Goal: Task Accomplishment & Management: Use online tool/utility

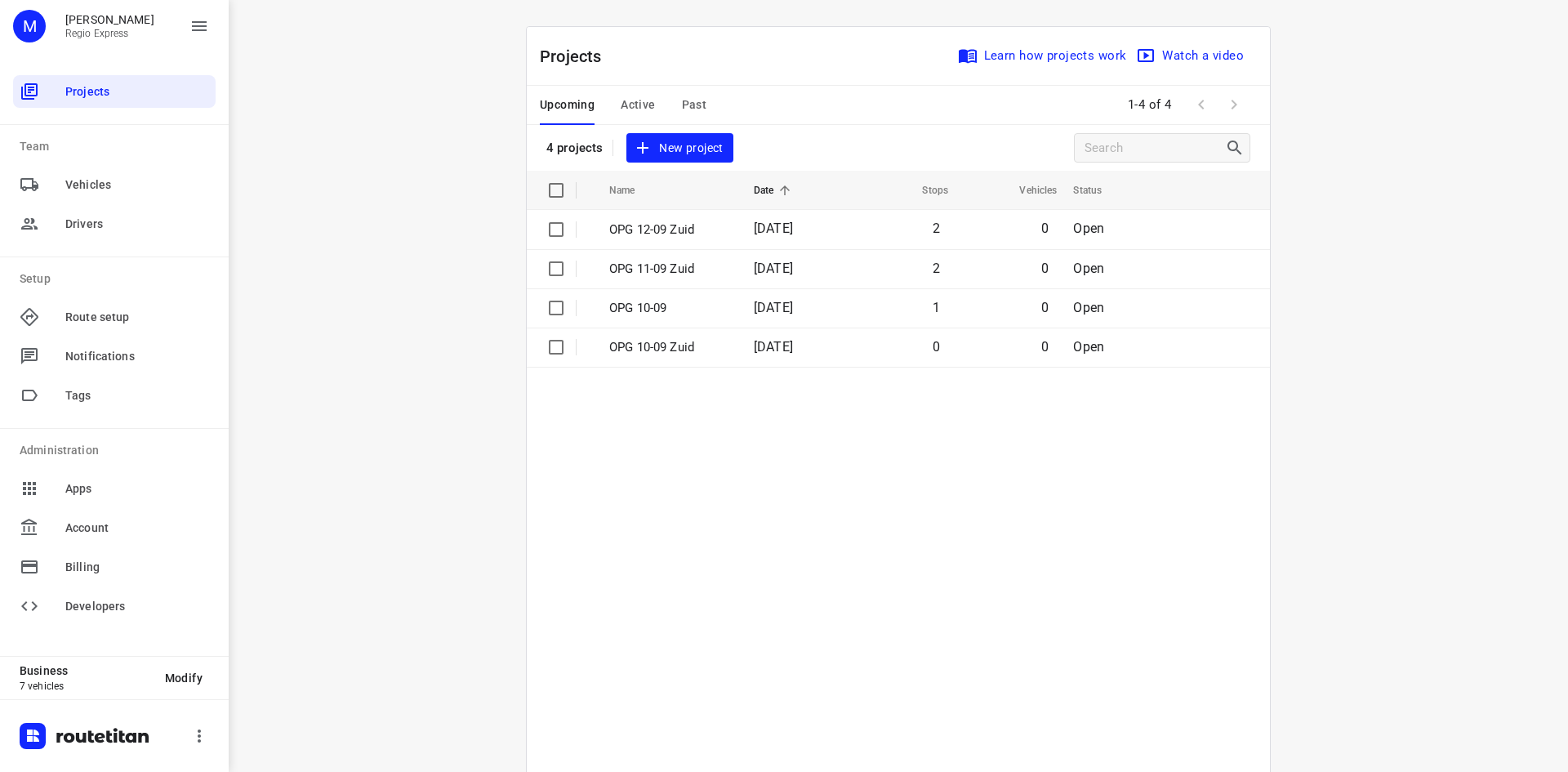
click at [636, 105] on span "Active" at bounding box center [637, 104] width 34 height 21
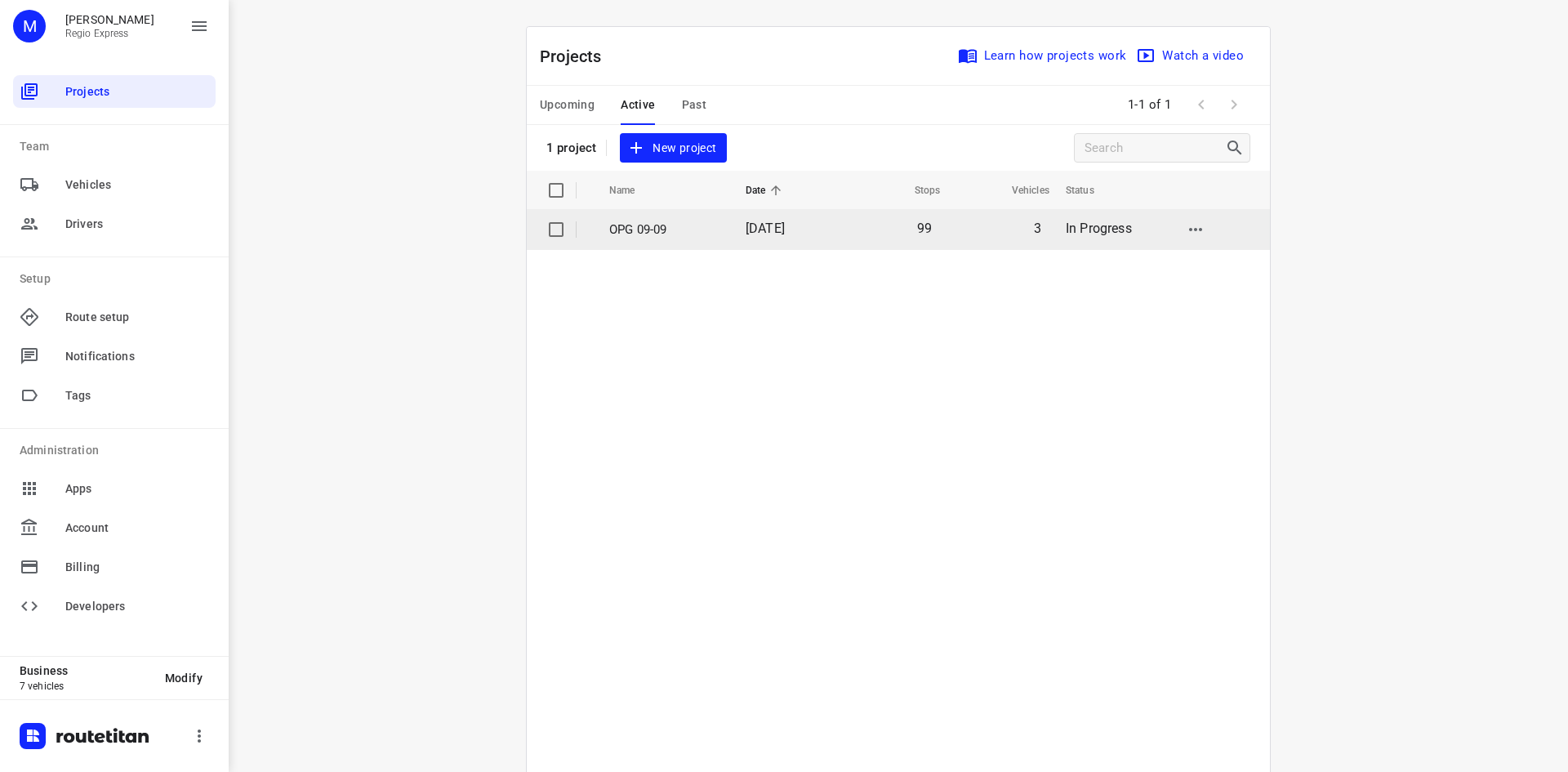
click at [746, 235] on span "[DATE]" at bounding box center [765, 229] width 39 height 16
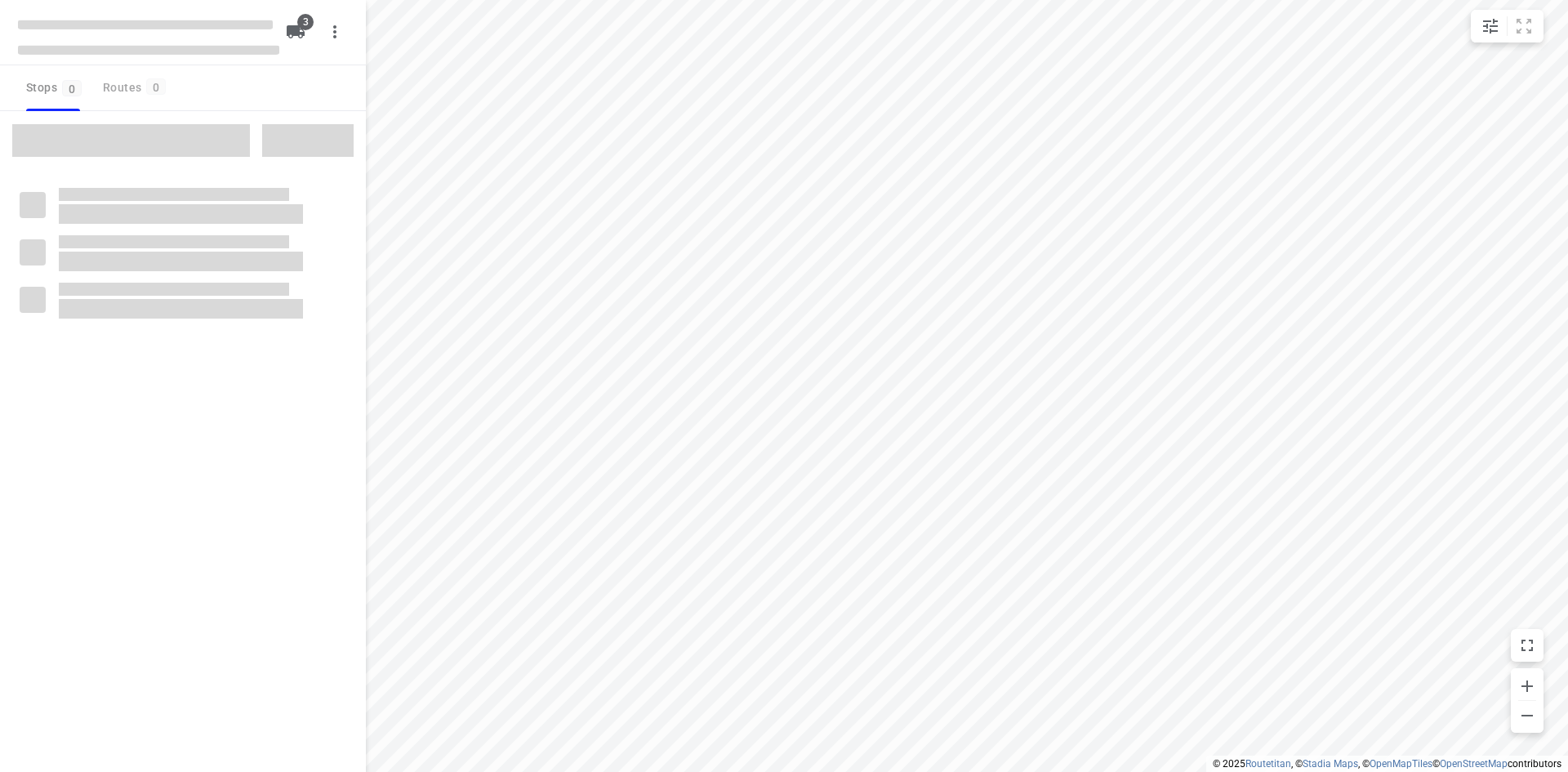
type input "distance"
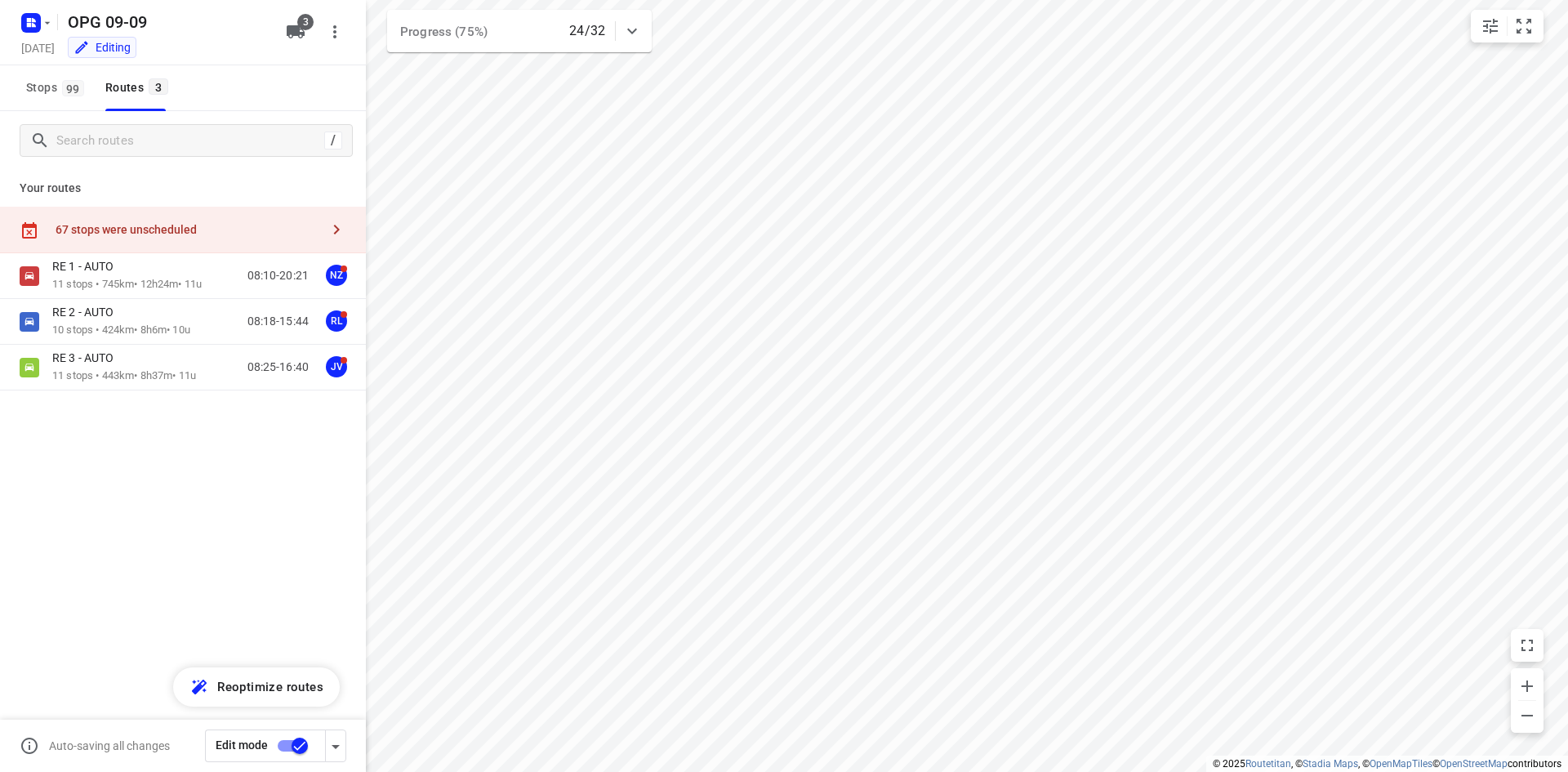
click at [305, 750] on input "checkbox" at bounding box center [300, 745] width 93 height 31
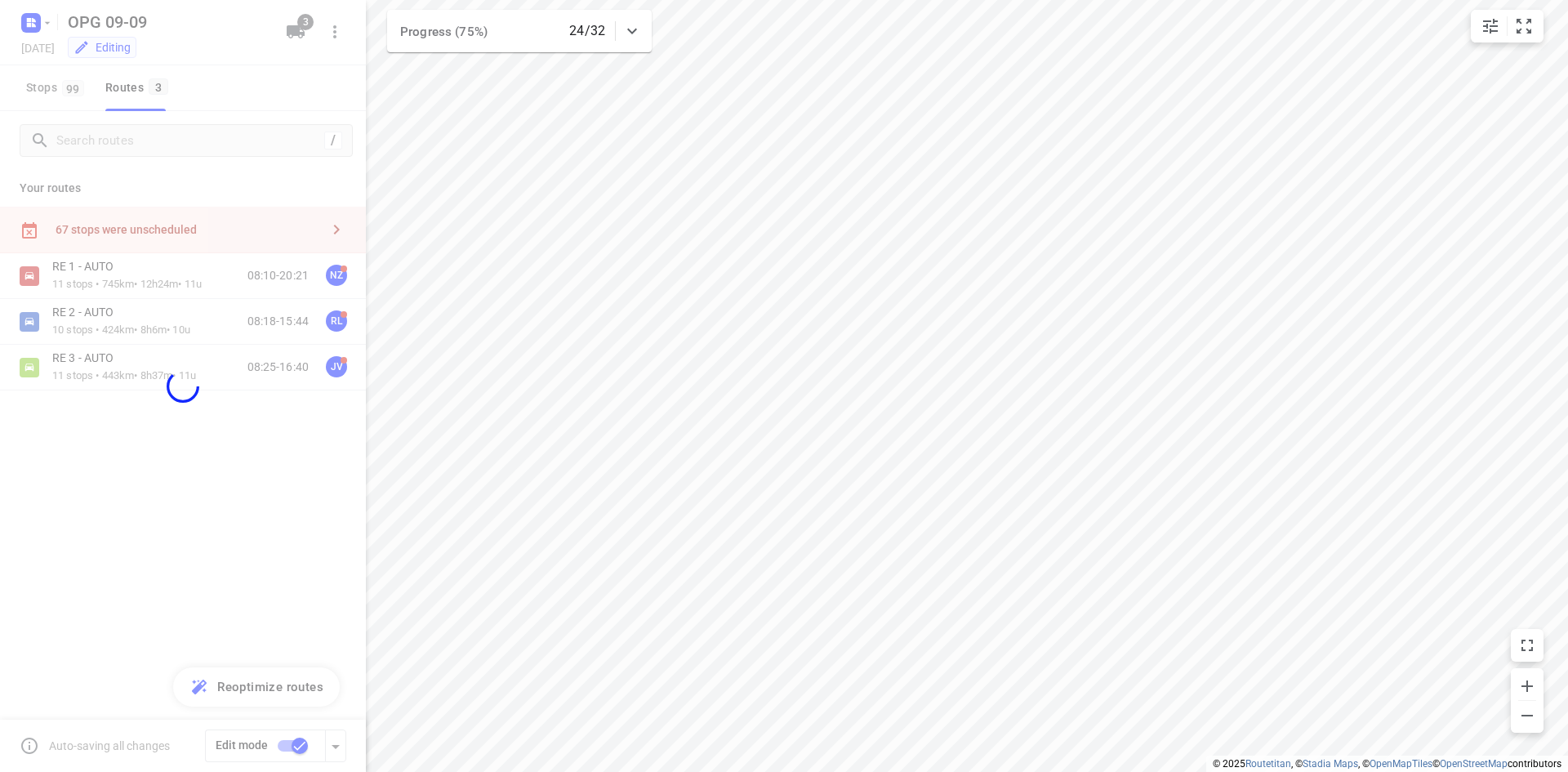
checkbox input "false"
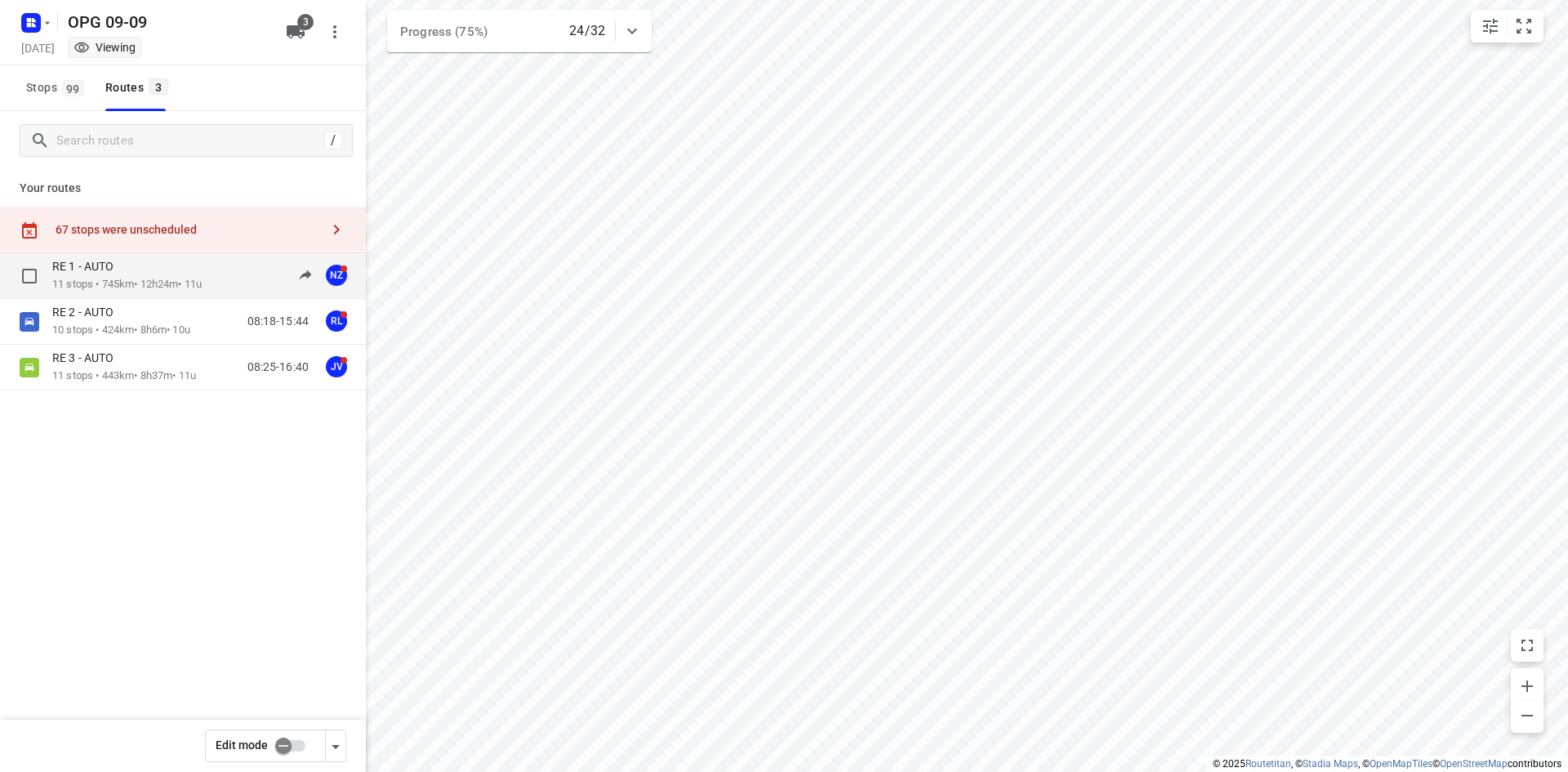
click at [202, 272] on div "RE 1 - AUTO" at bounding box center [127, 268] width 149 height 18
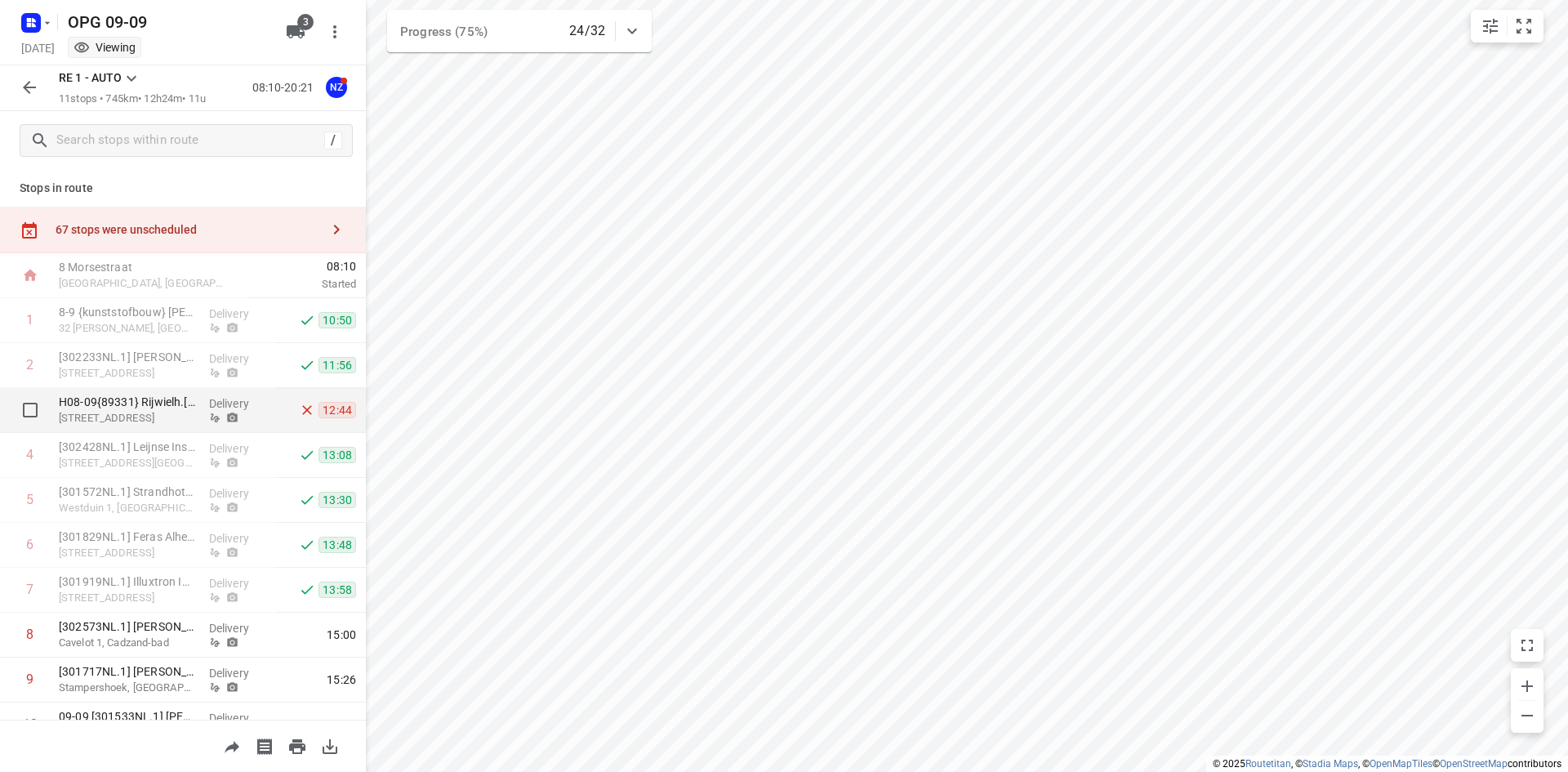
click at [220, 411] on p "Delivery" at bounding box center [239, 403] width 61 height 16
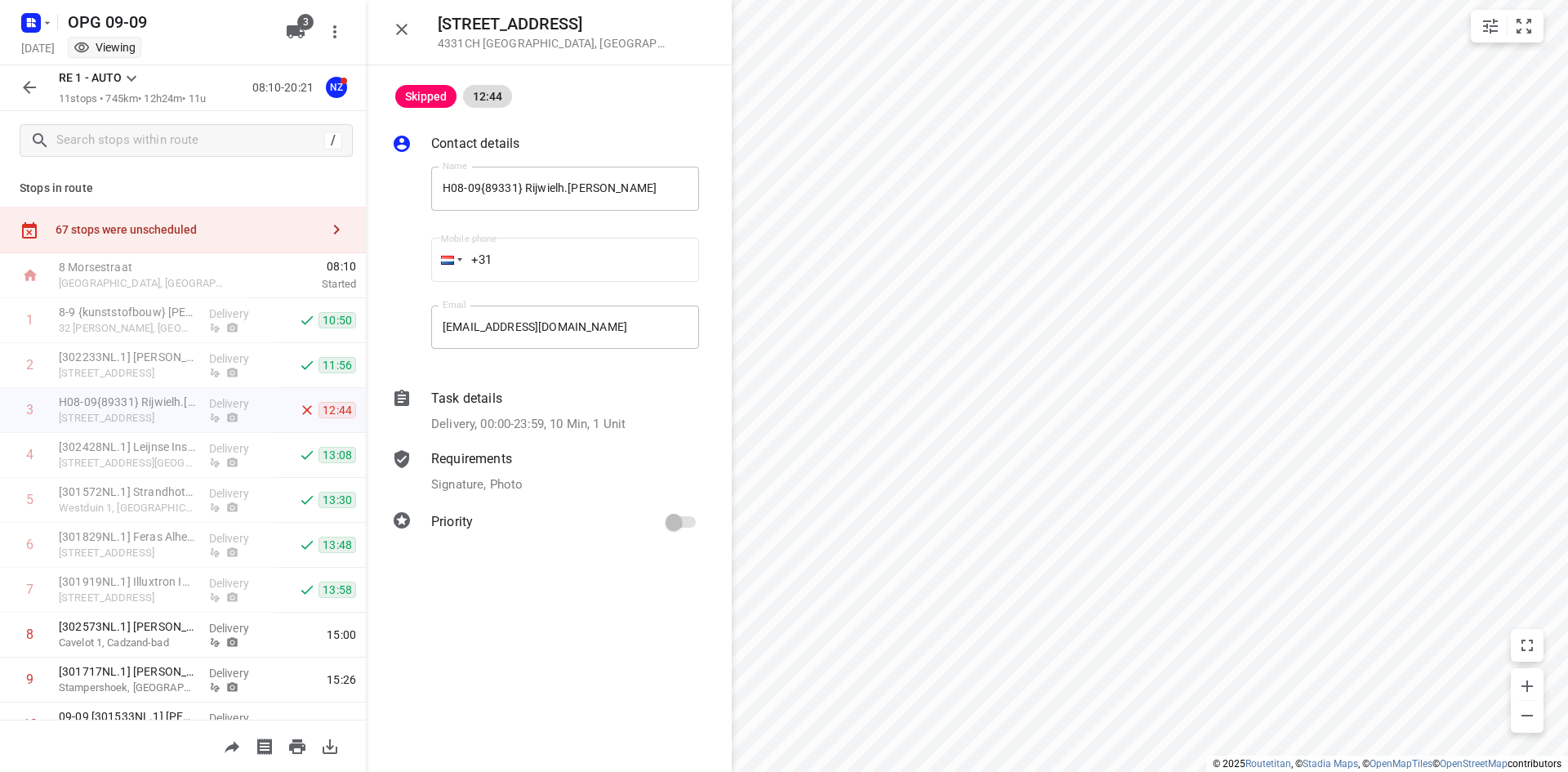
click at [484, 481] on p "Signature, Photo" at bounding box center [477, 484] width 91 height 19
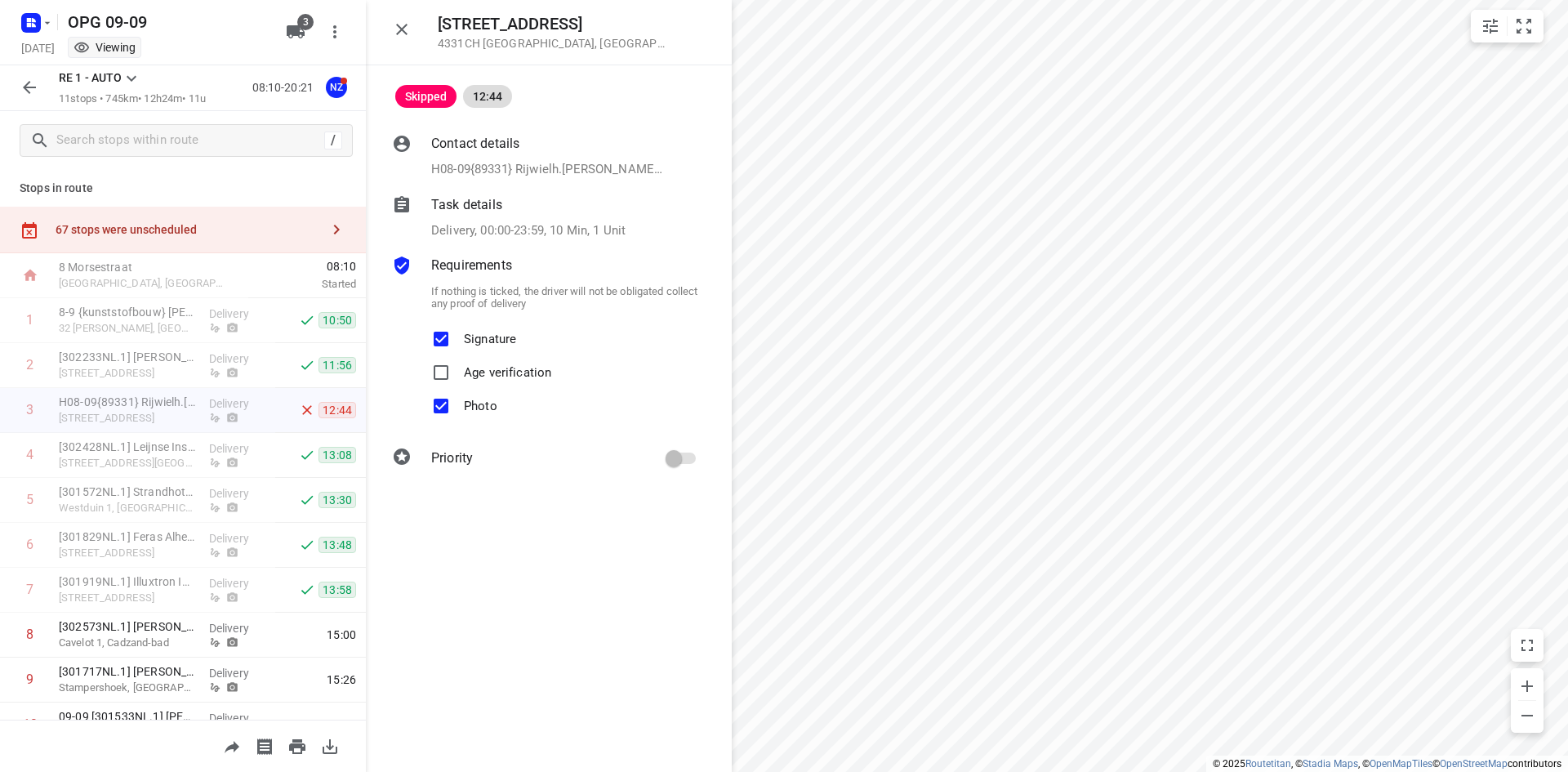
click at [482, 167] on p "H08-09{89331} Rijwielh.[PERSON_NAME], [EMAIL_ADDRESS][DOMAIN_NAME]" at bounding box center [548, 169] width 233 height 19
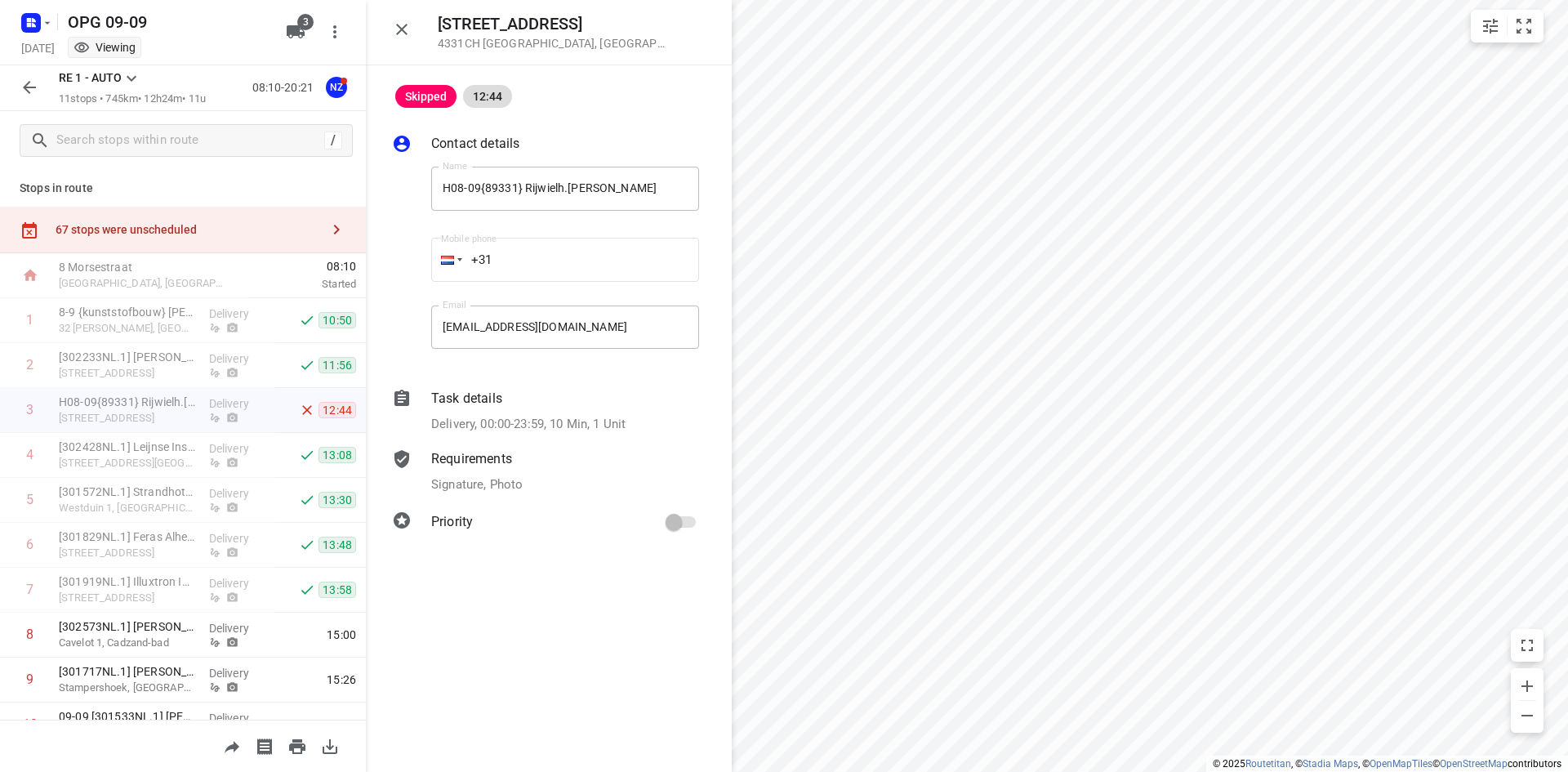
click at [412, 33] on button "button" at bounding box center [402, 29] width 33 height 33
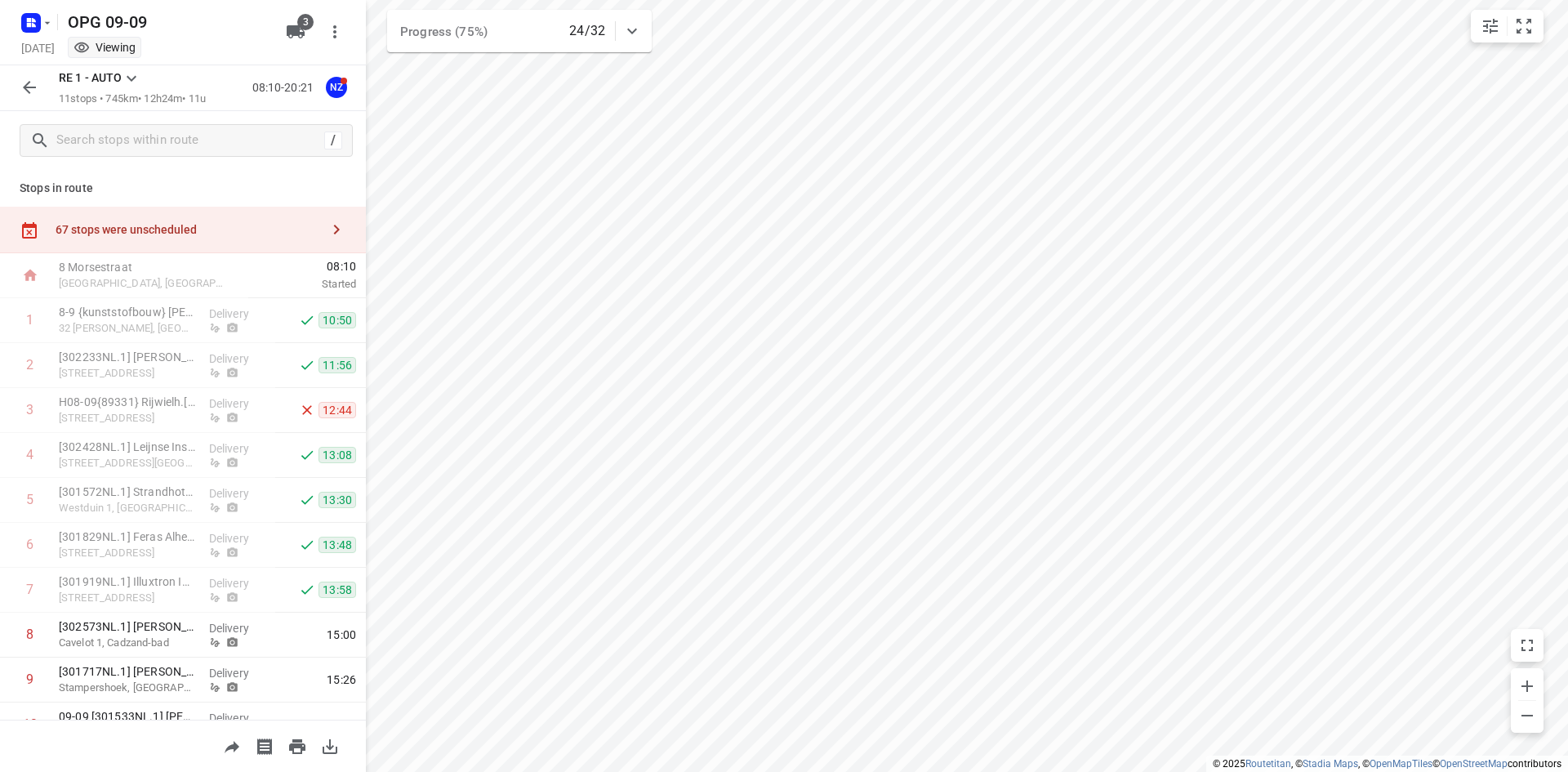
click at [26, 93] on icon "button" at bounding box center [30, 88] width 20 height 20
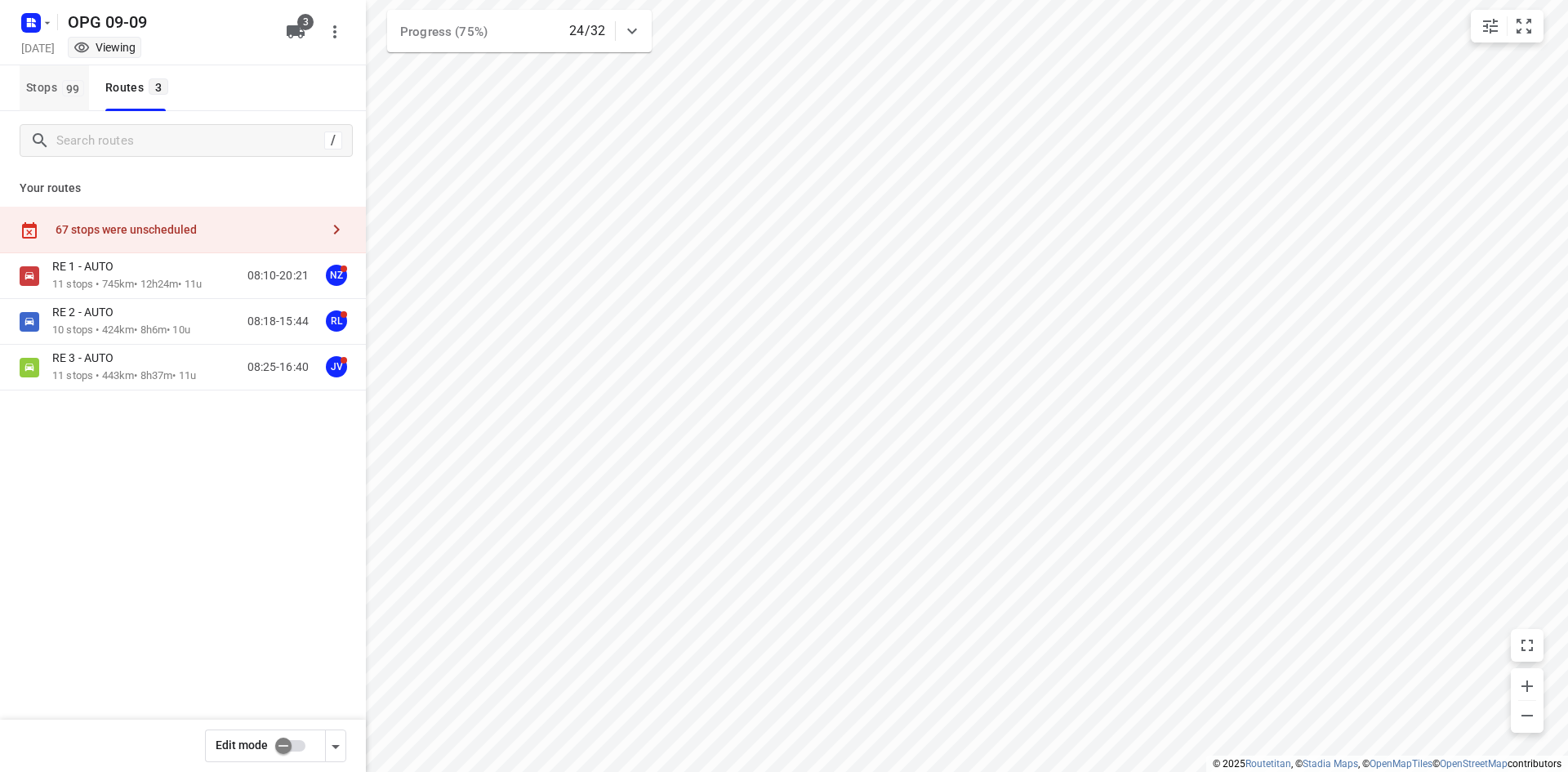
click at [61, 92] on span "Stops 99" at bounding box center [57, 88] width 63 height 21
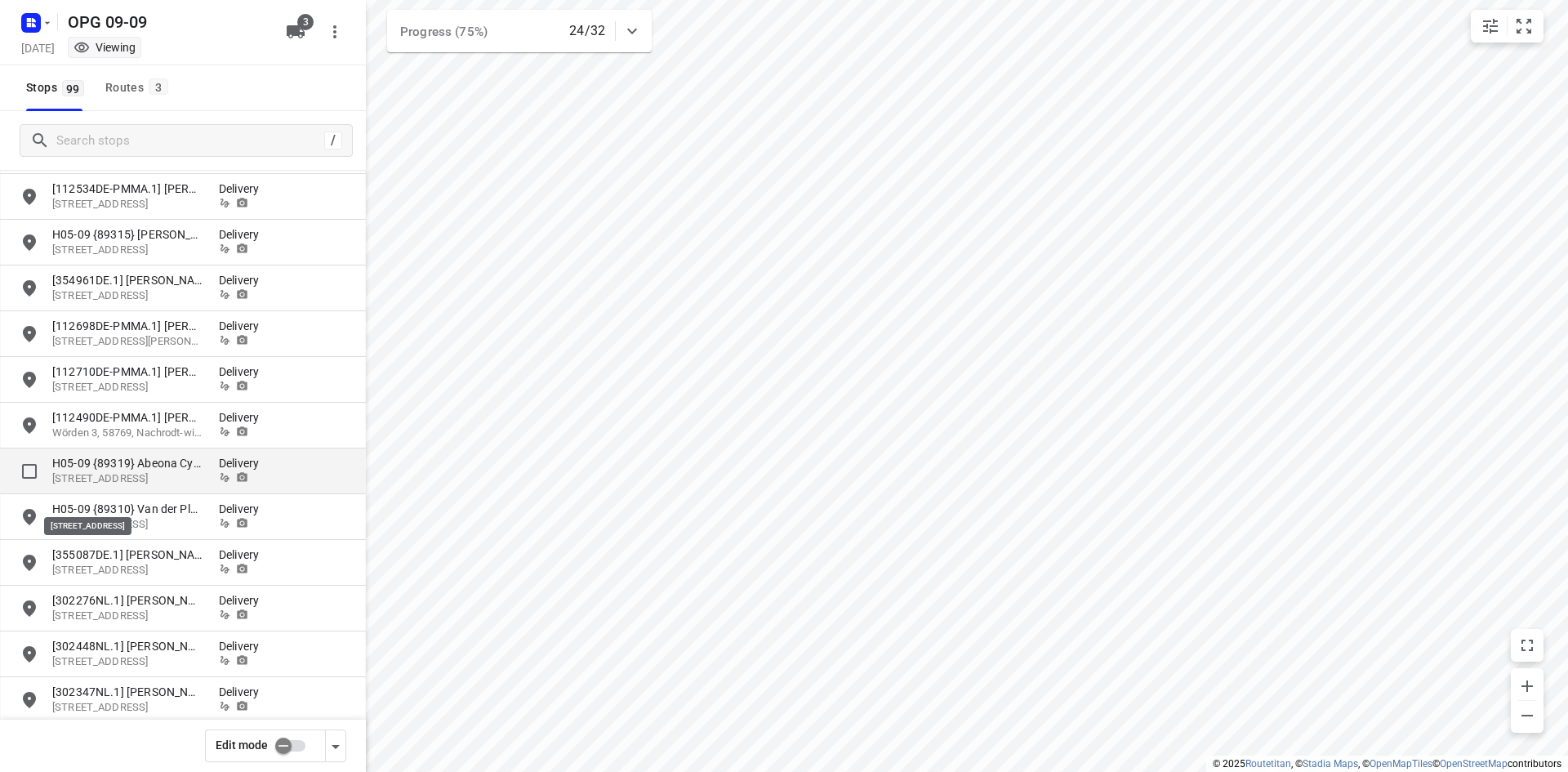
scroll to position [1144, 0]
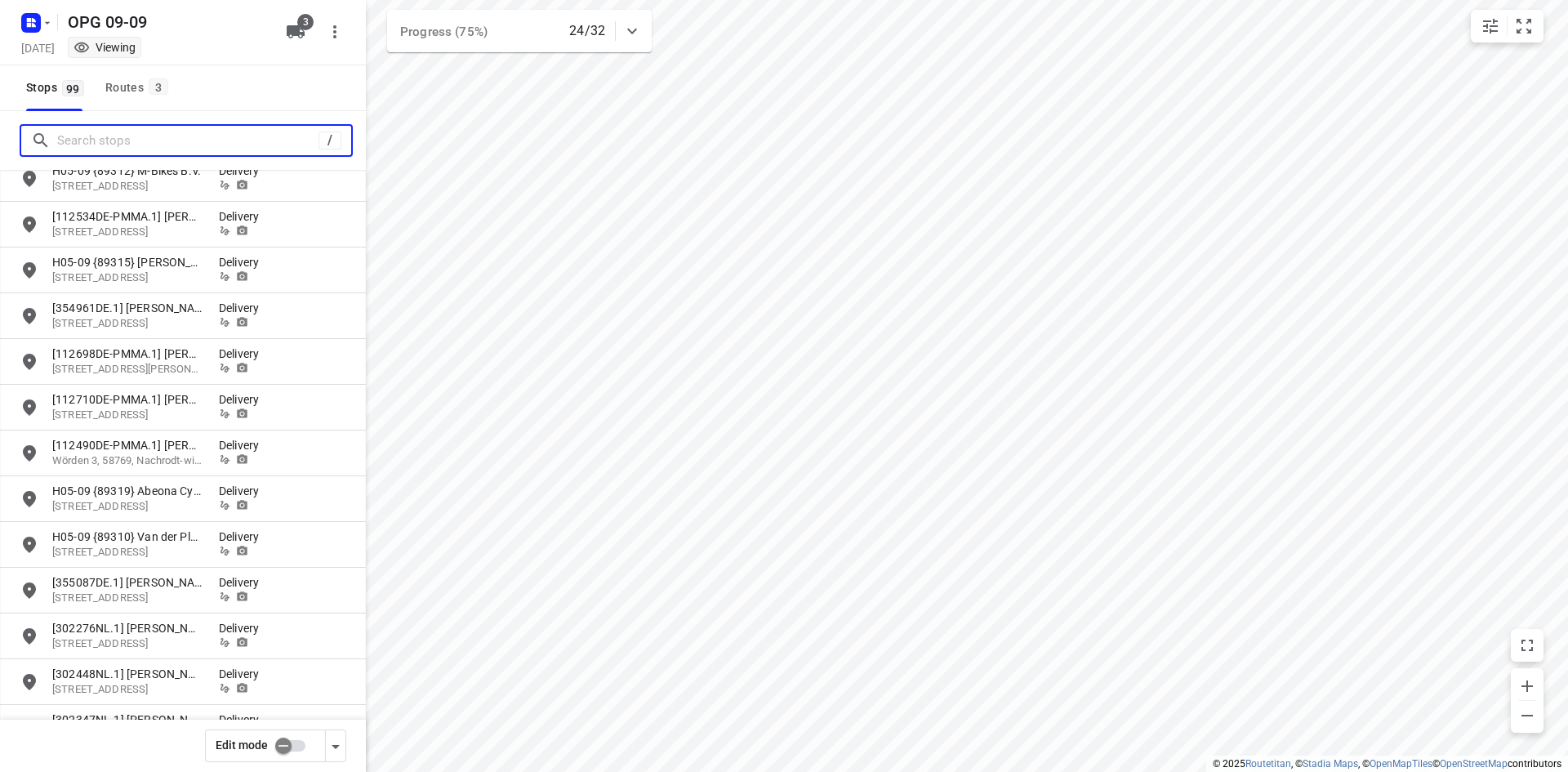
click at [121, 136] on input "Search stops" at bounding box center [187, 140] width 261 height 25
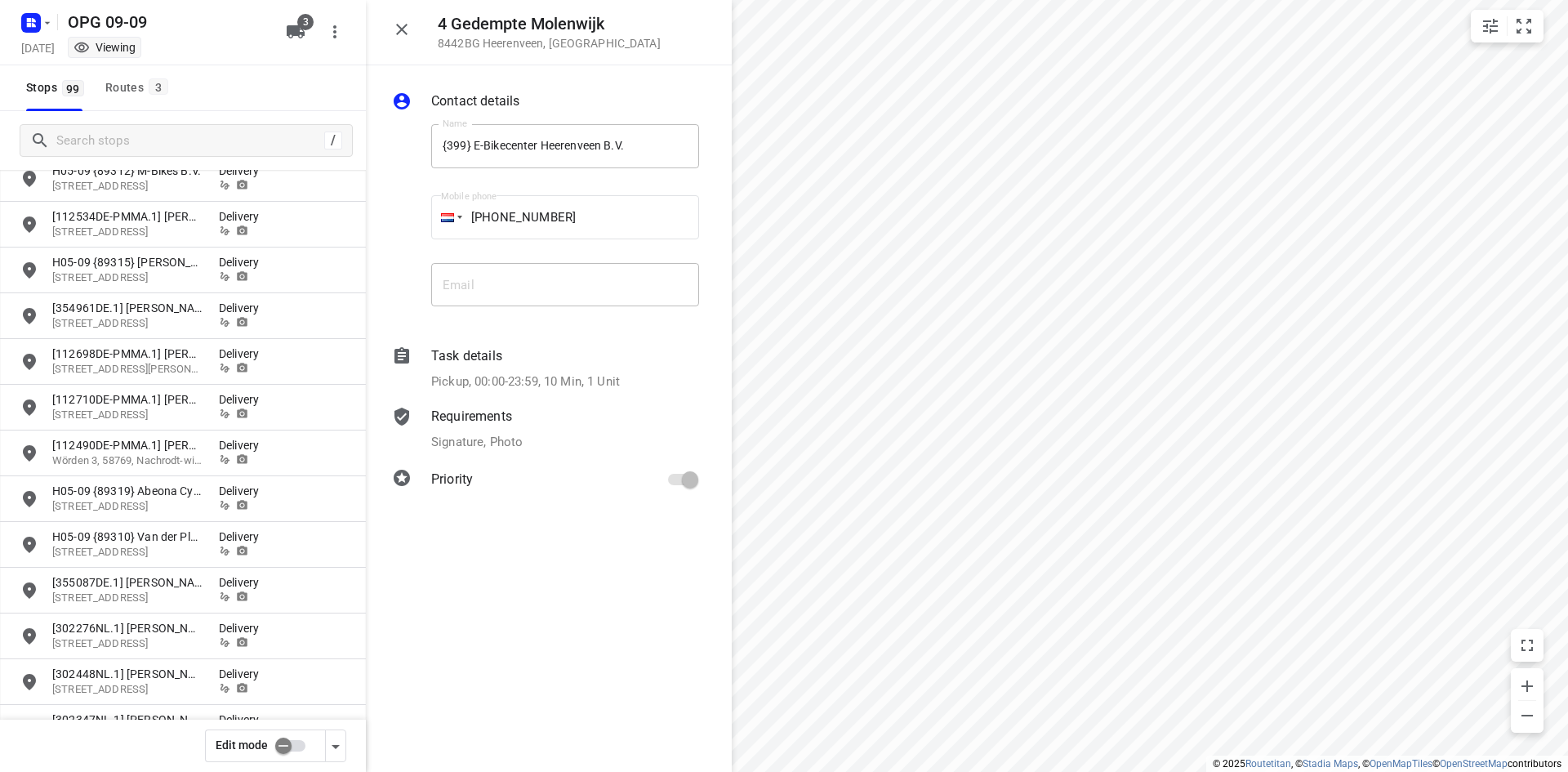
click at [284, 742] on input "checkbox" at bounding box center [283, 745] width 93 height 31
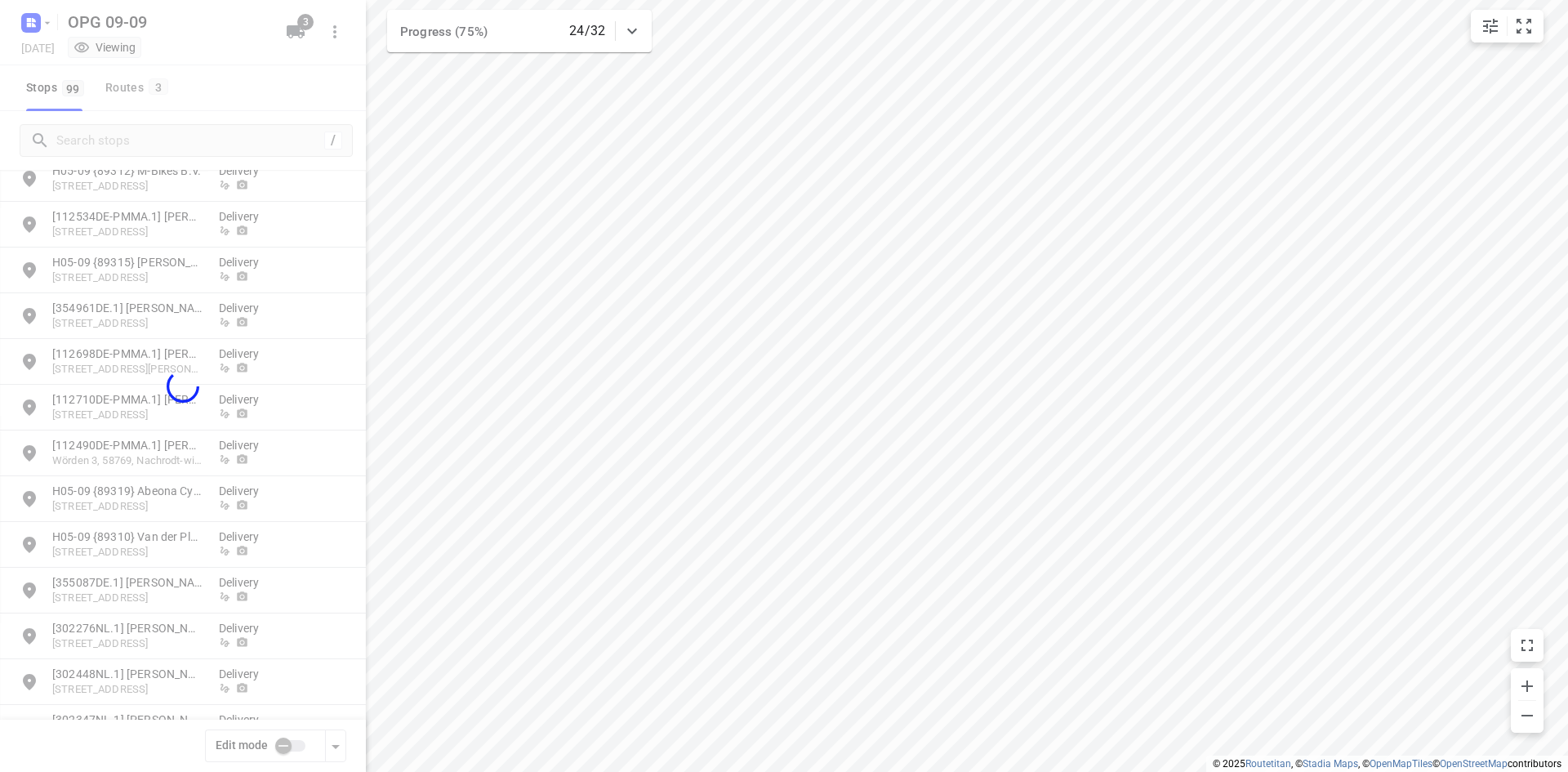
checkbox input "true"
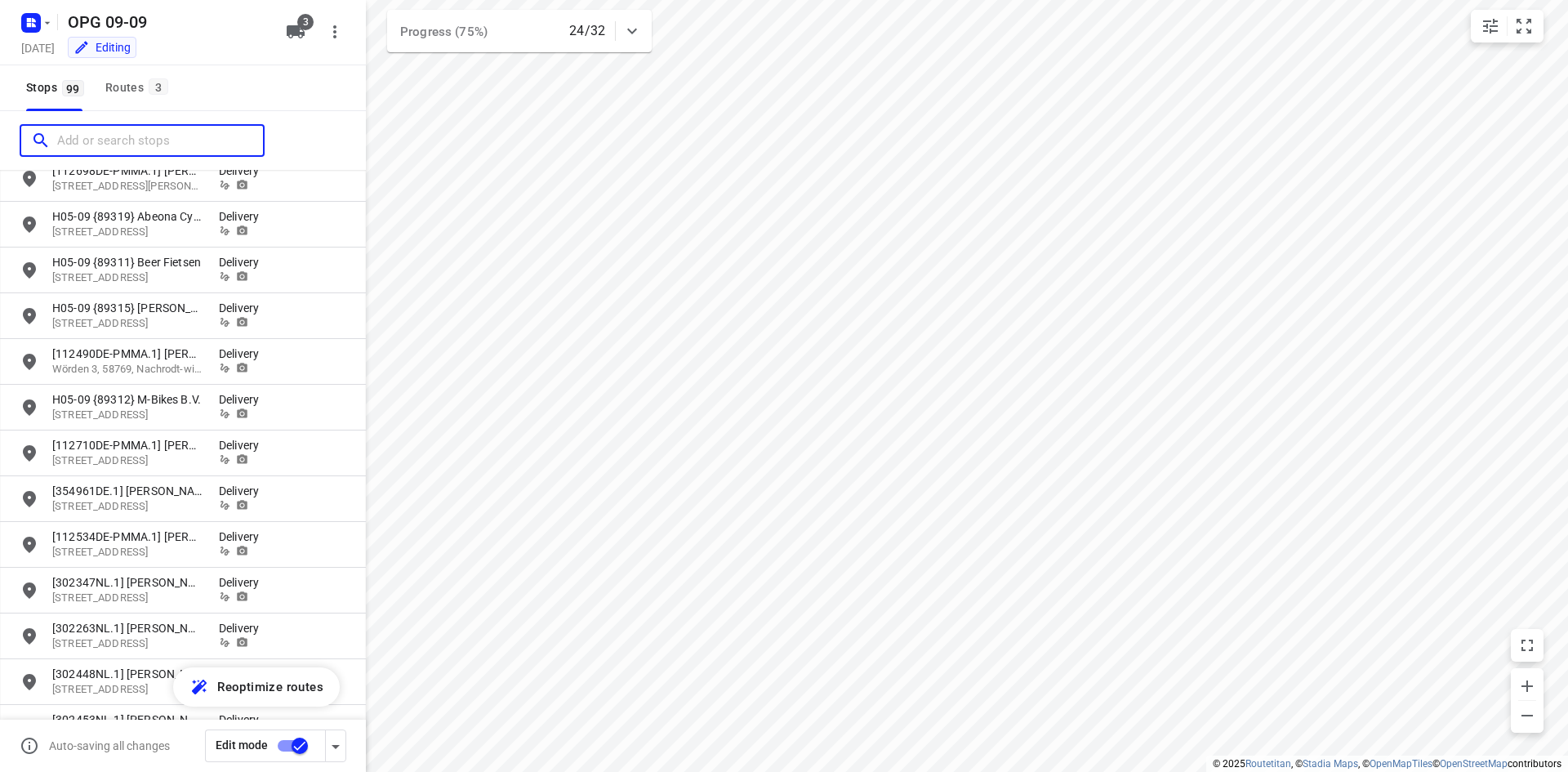
click at [87, 149] on input "Add or search stops" at bounding box center [159, 140] width 206 height 25
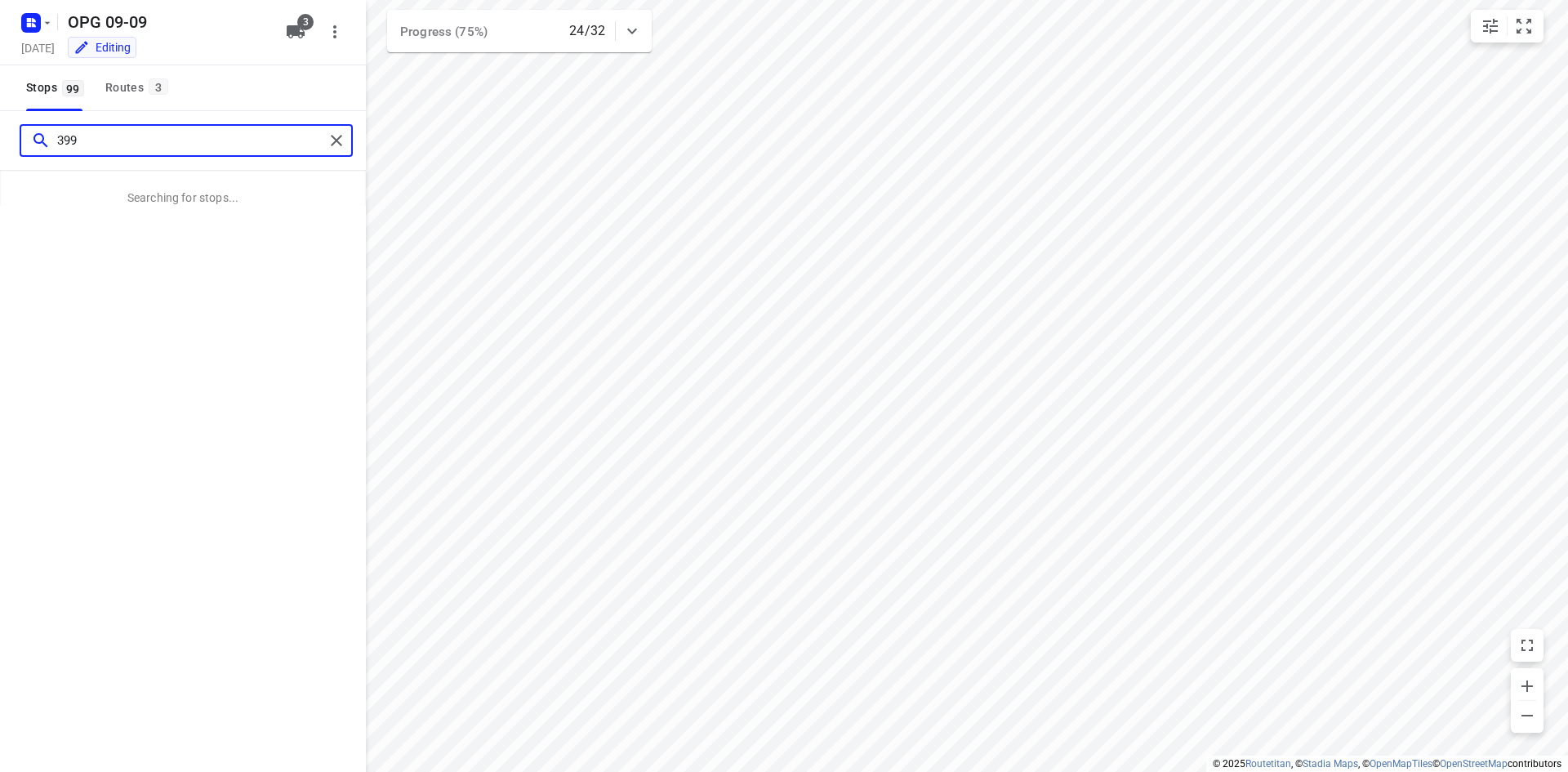
type input "399"
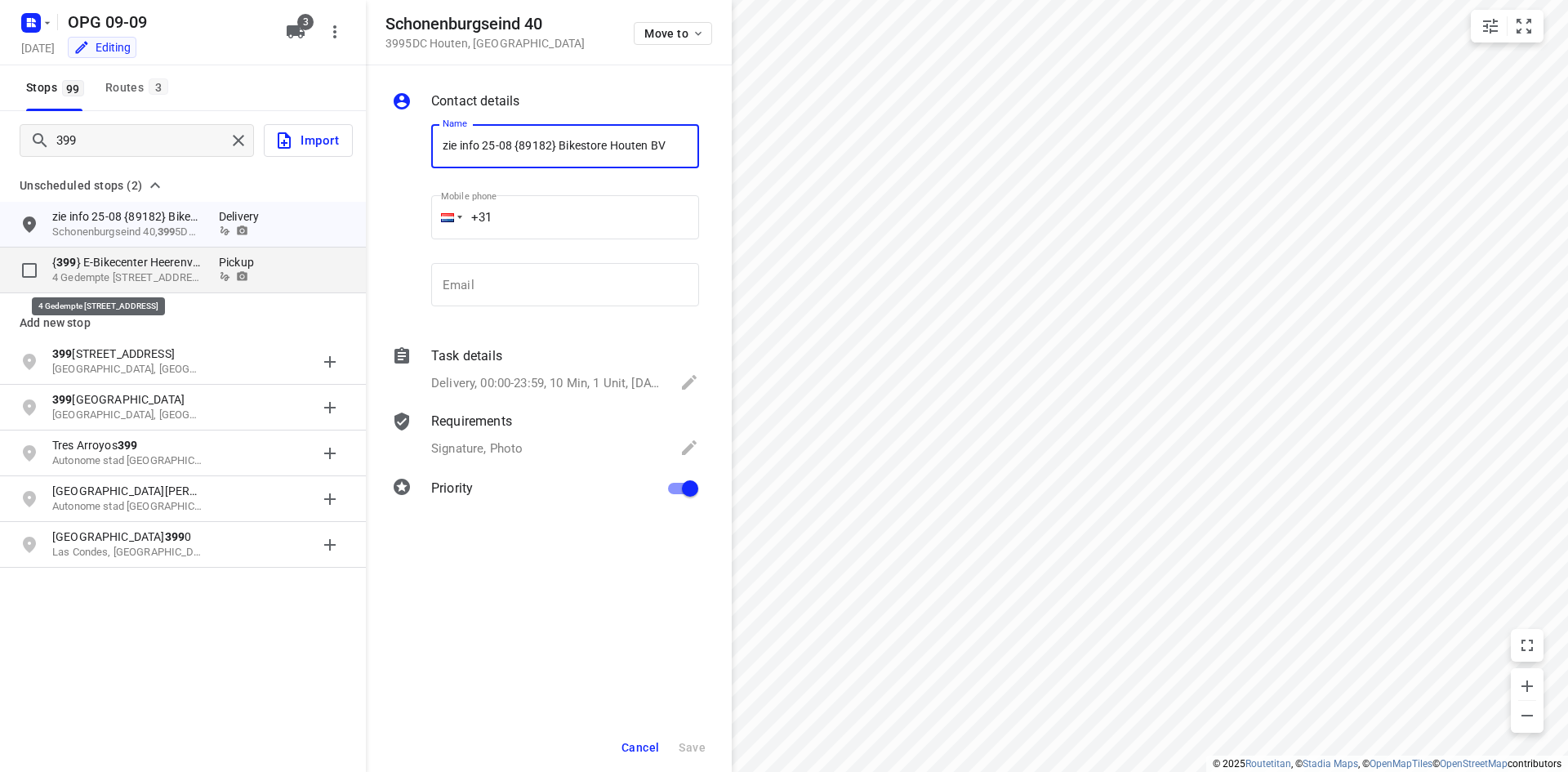
click at [115, 269] on p "{ 399 } E-Bikecenter Heerenveen B.V." at bounding box center [127, 262] width 150 height 16
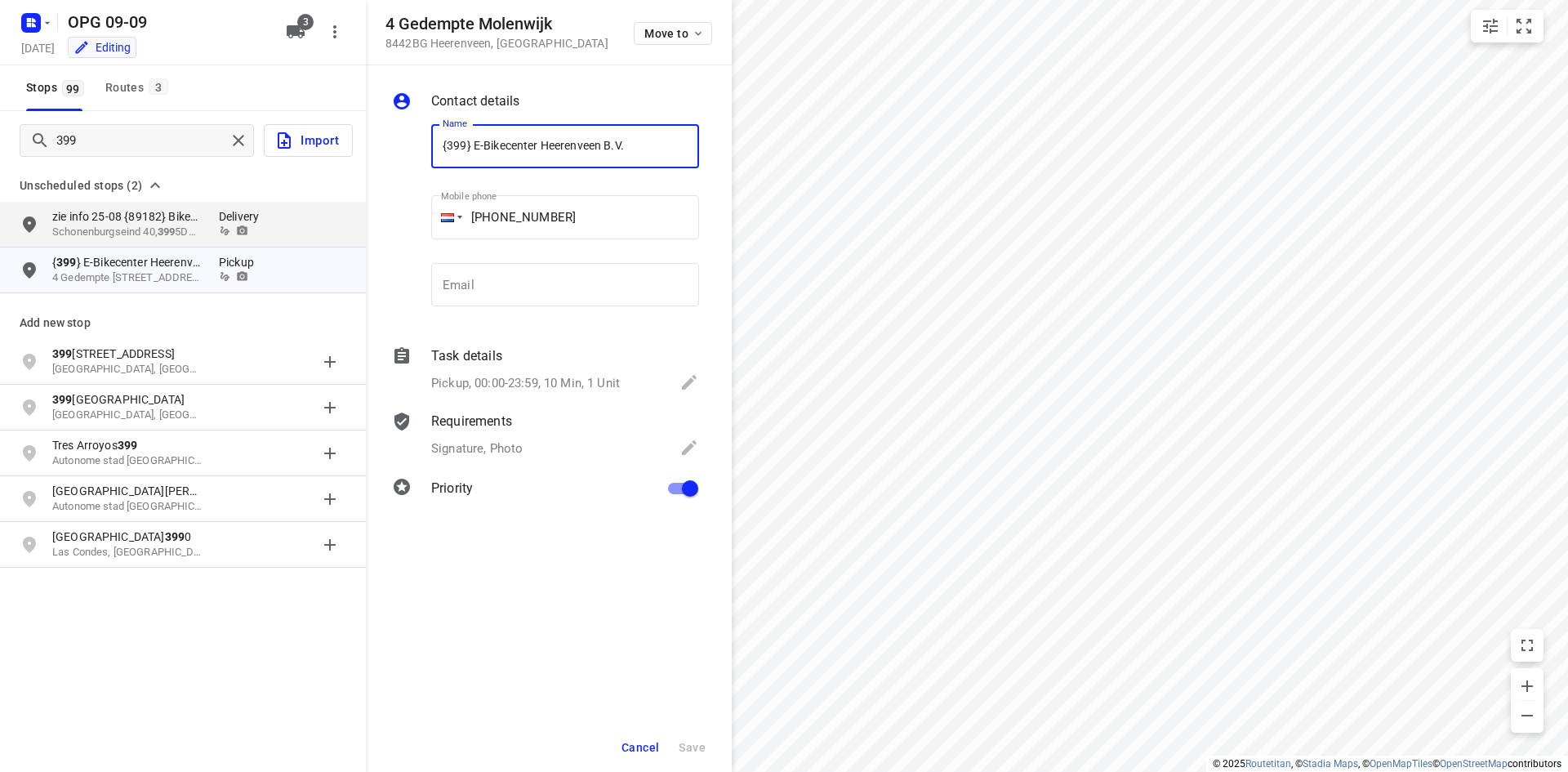
click at [443, 151] on input "{399} E-Bikecenter Heerenveen B.V." at bounding box center [565, 146] width 267 height 44
type input "11-9 afhalen {399} E-Bikecenter Heerenveen B.V."
click at [709, 741] on button "Save" at bounding box center [692, 748] width 40 height 30
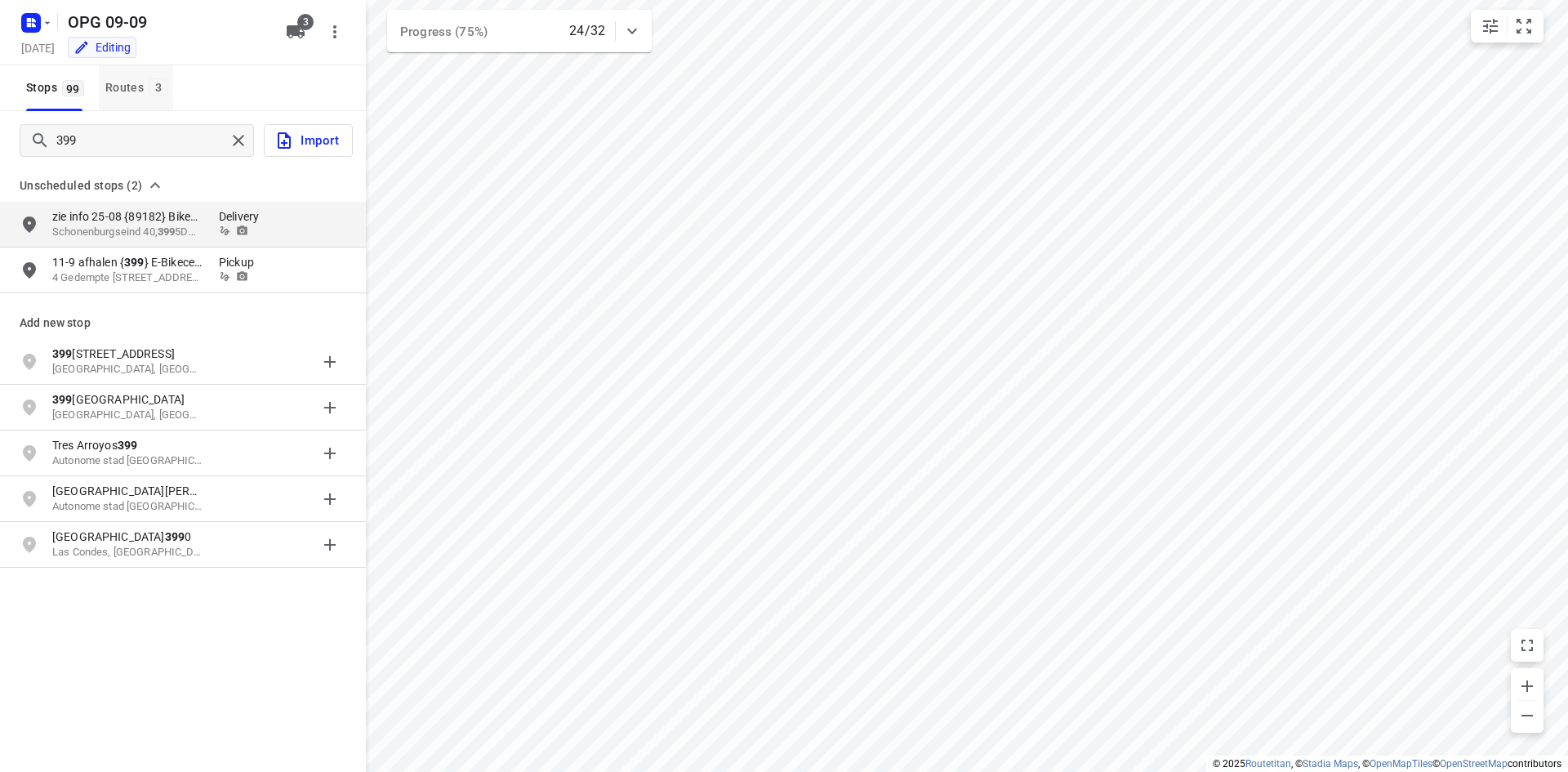
click at [171, 71] on button "Routes 3" at bounding box center [135, 89] width 75 height 46
